Goal: Navigation & Orientation: Find specific page/section

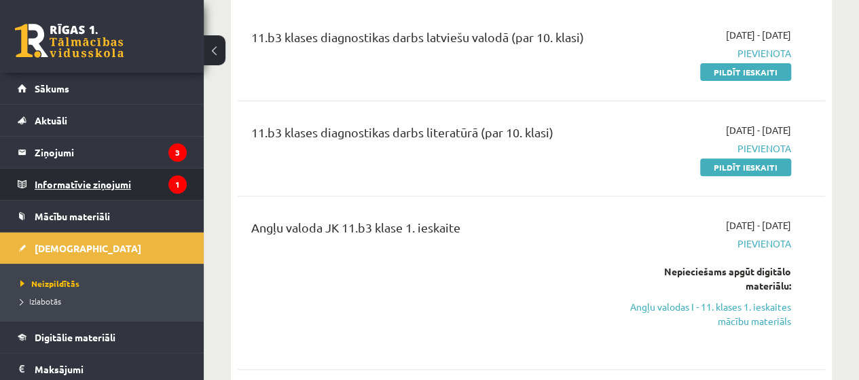
scroll to position [75, 0]
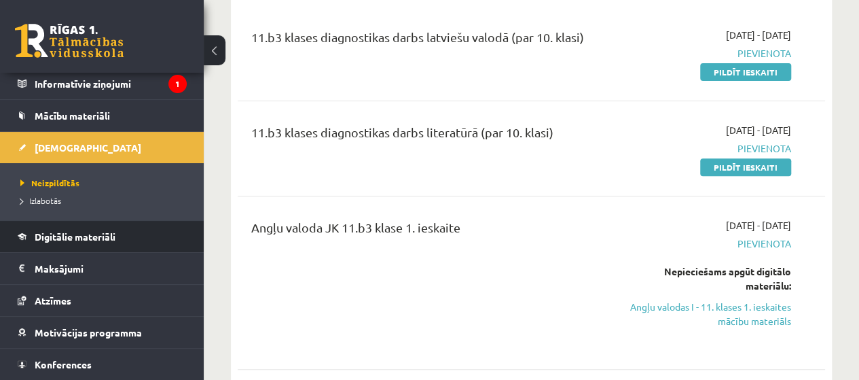
scroll to position [113, 0]
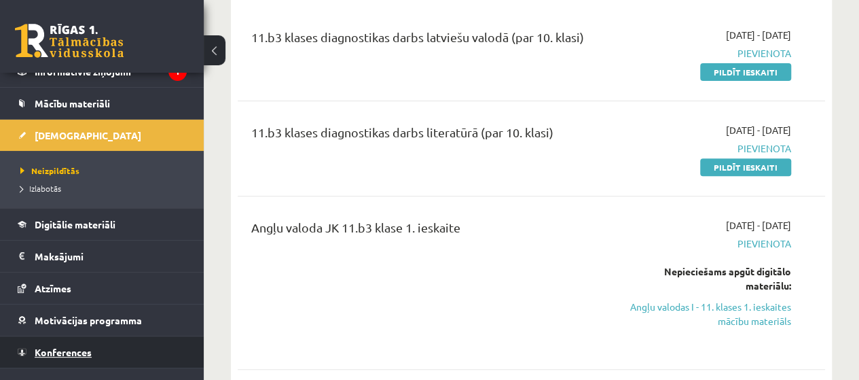
click at [105, 353] on link "Konferences" at bounding box center [102, 351] width 169 height 31
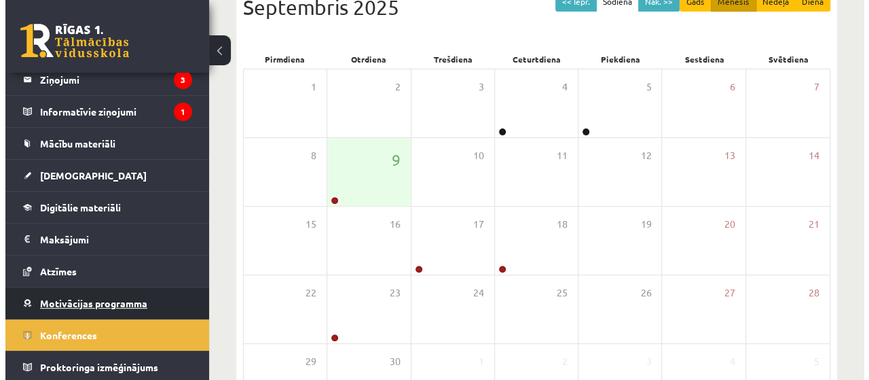
scroll to position [72, 0]
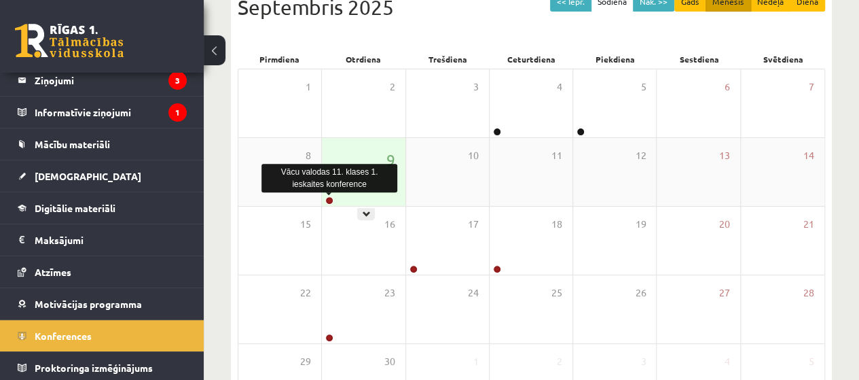
click at [328, 198] on link at bounding box center [329, 200] width 8 height 8
